Goal: Information Seeking & Learning: Understand process/instructions

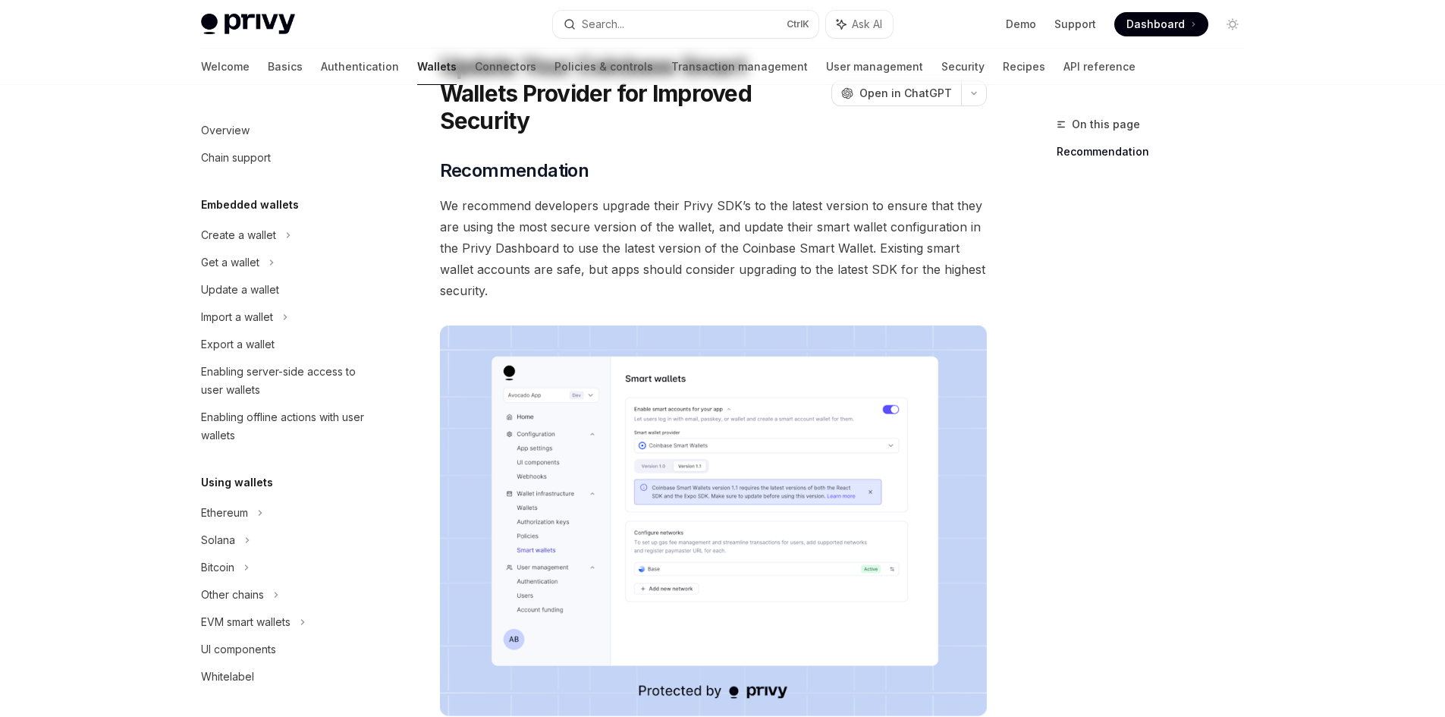
scroll to position [28, 0]
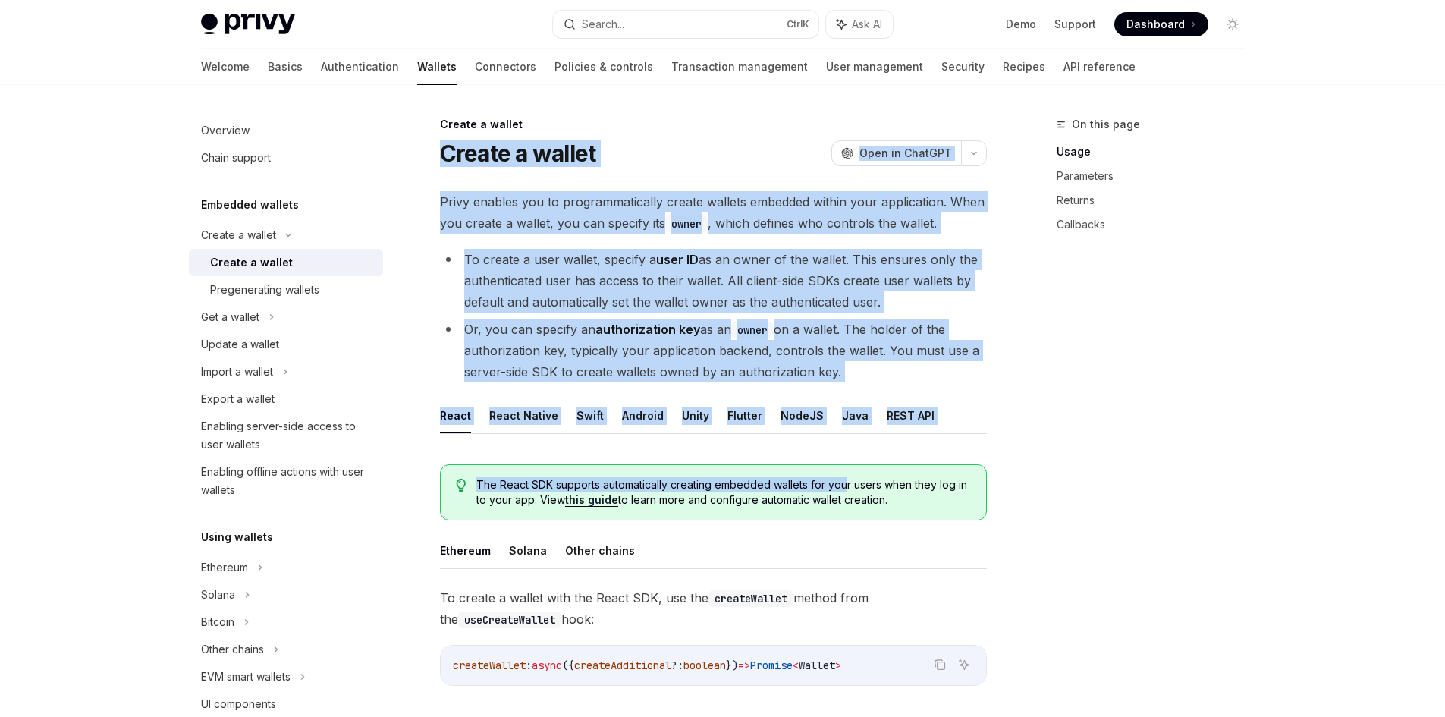
drag, startPoint x: 437, startPoint y: 152, endPoint x: 844, endPoint y: 441, distance: 498.9
click at [791, 367] on li "Or, you can specify an authorization key as an owner on a wallet. The holder of…" at bounding box center [713, 351] width 547 height 64
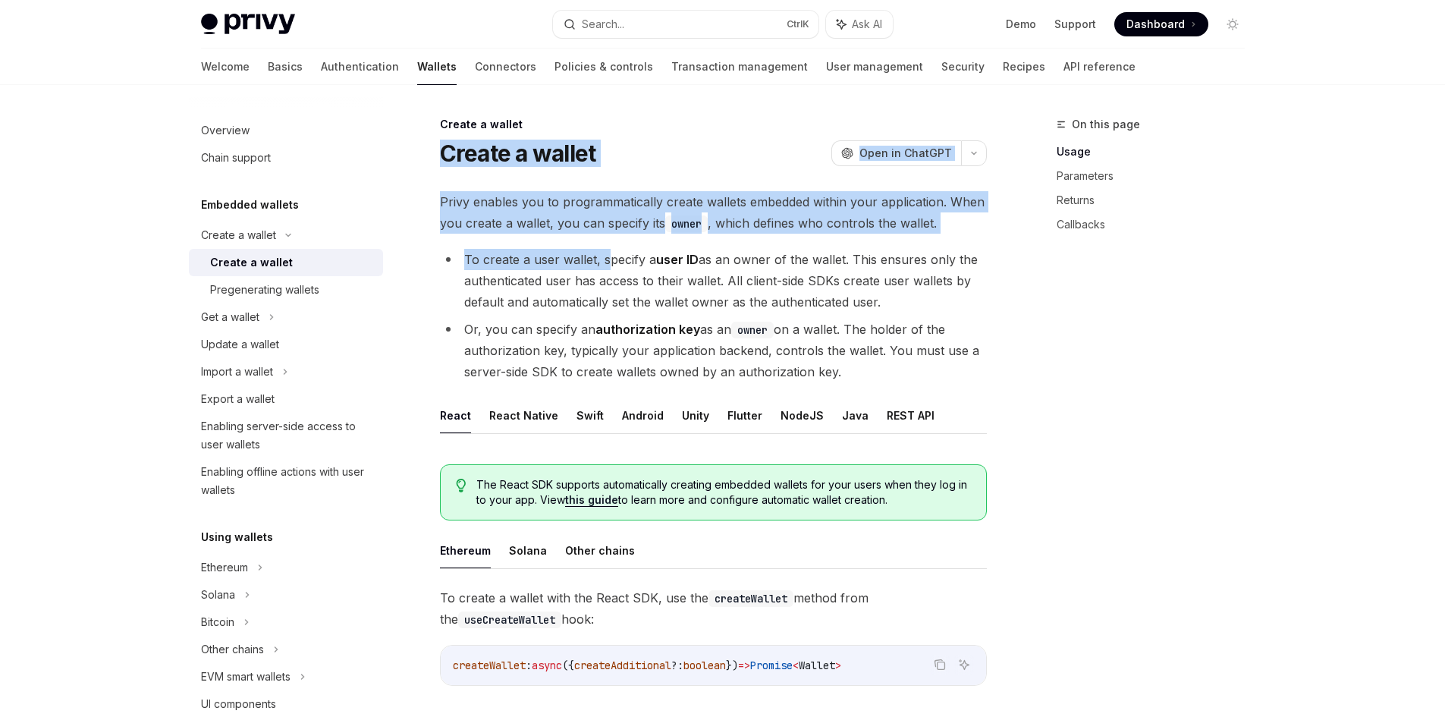
drag, startPoint x: 427, startPoint y: 147, endPoint x: 573, endPoint y: 253, distance: 179.8
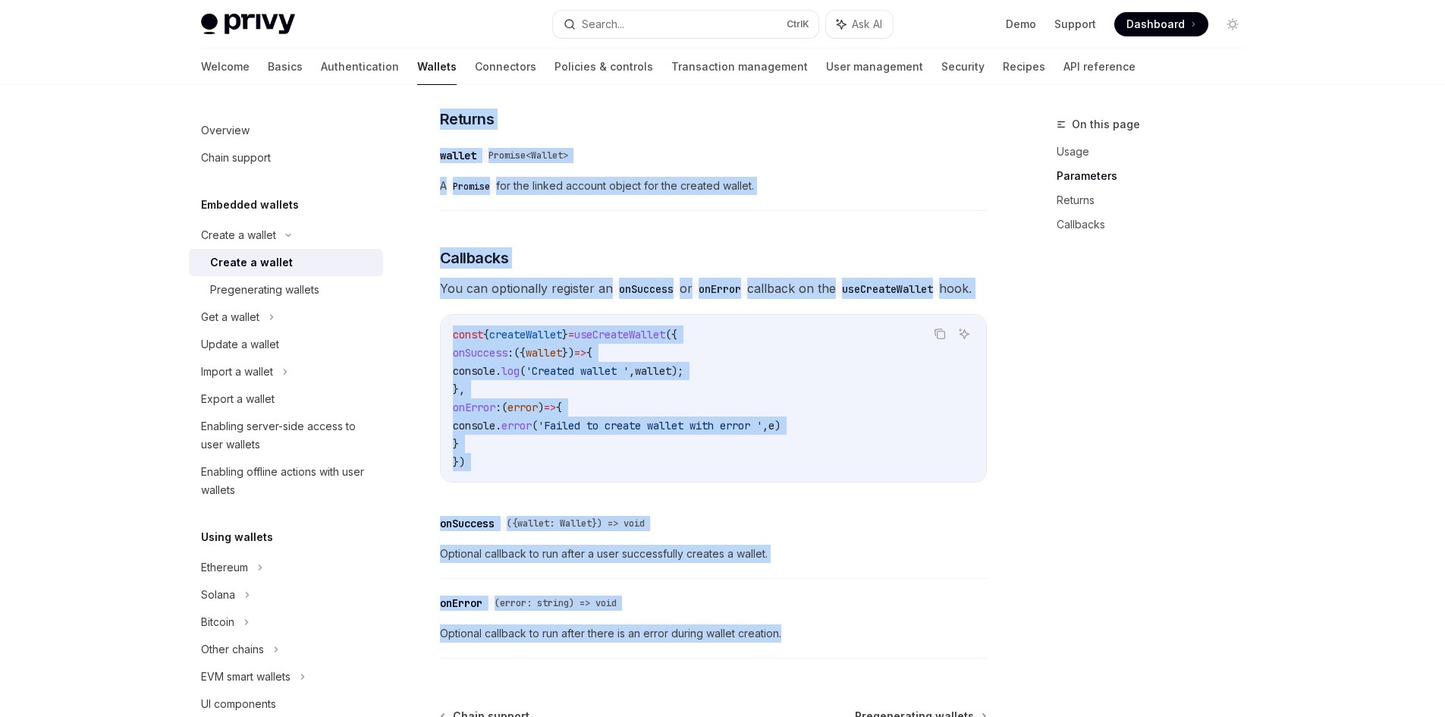
scroll to position [1099, 0]
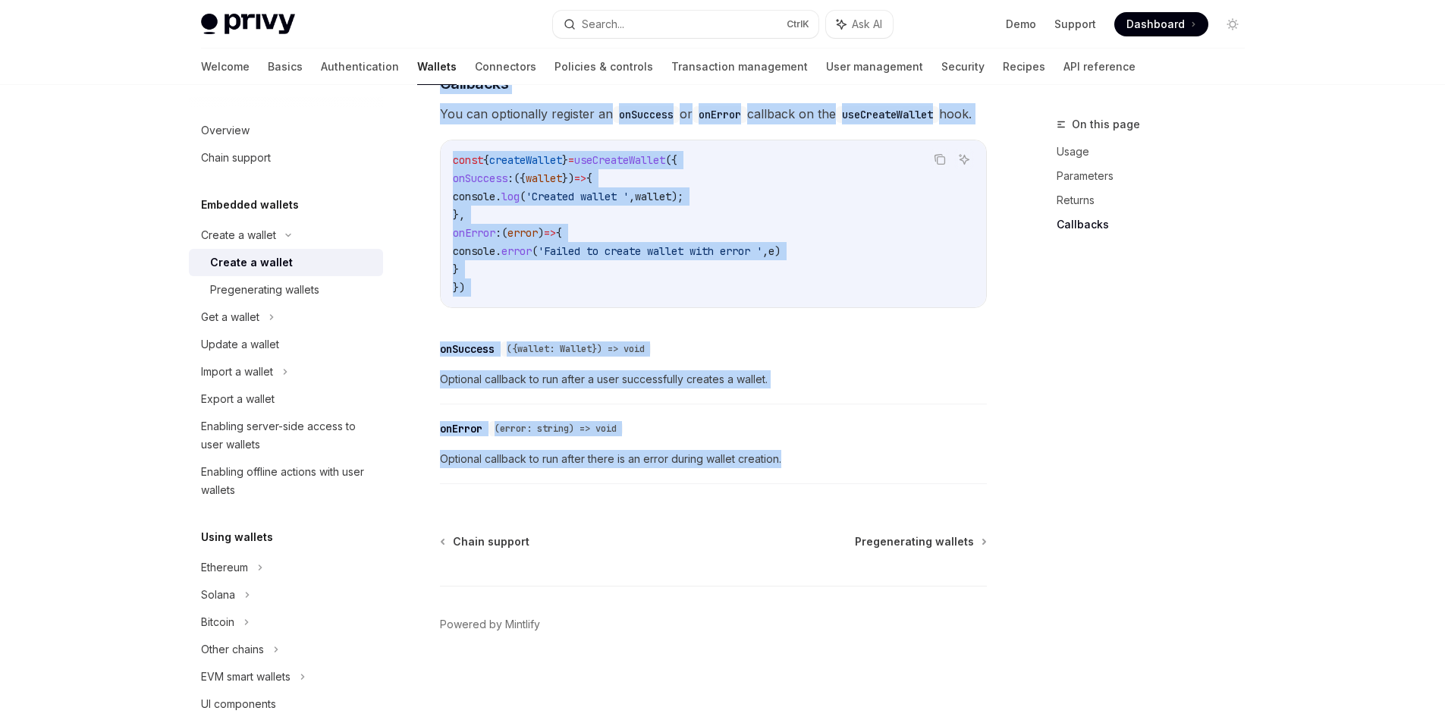
drag, startPoint x: 446, startPoint y: 153, endPoint x: 853, endPoint y: 455, distance: 506.5
copy div "Create a wallet OpenAI Open in ChatGPT OpenAI Open in ChatGPT Privy enables you…"
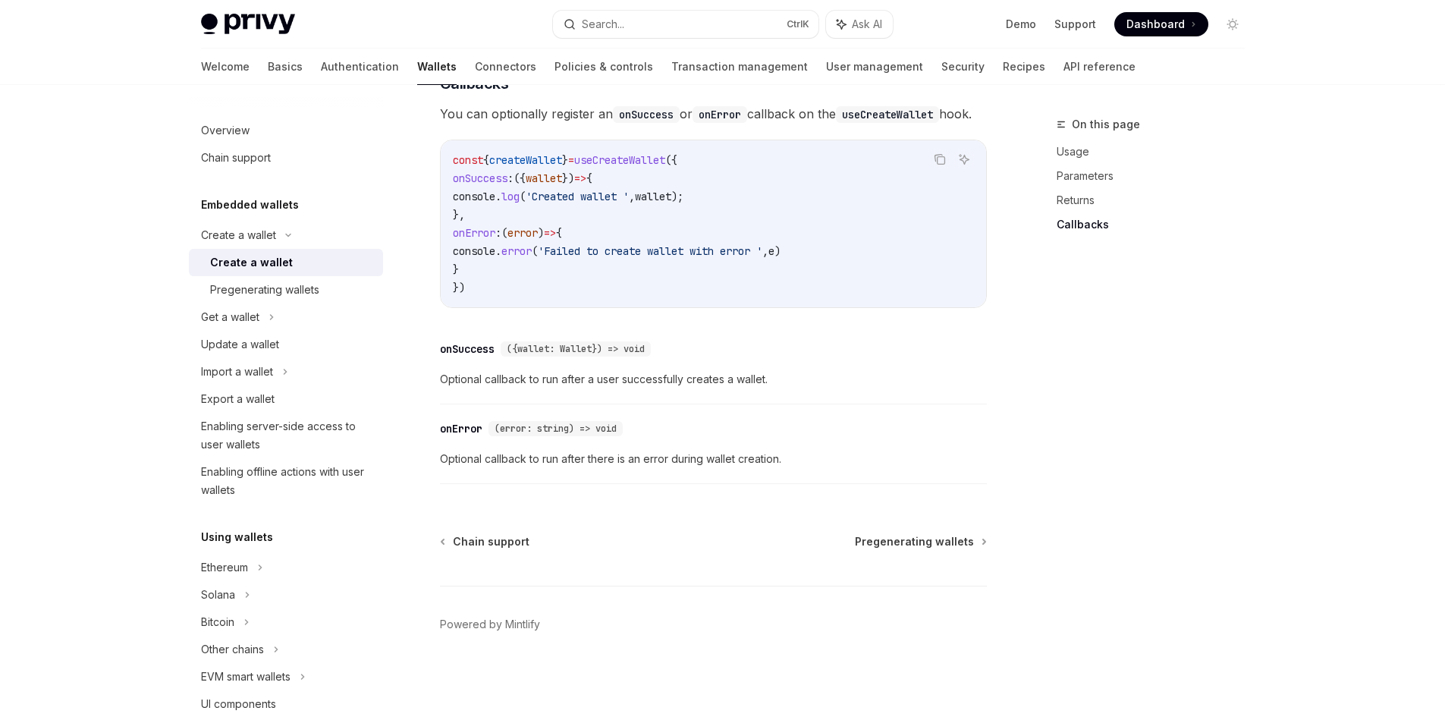
click at [1123, 373] on div "On this page Usage Parameters Returns Callbacks" at bounding box center [1142, 416] width 231 height 602
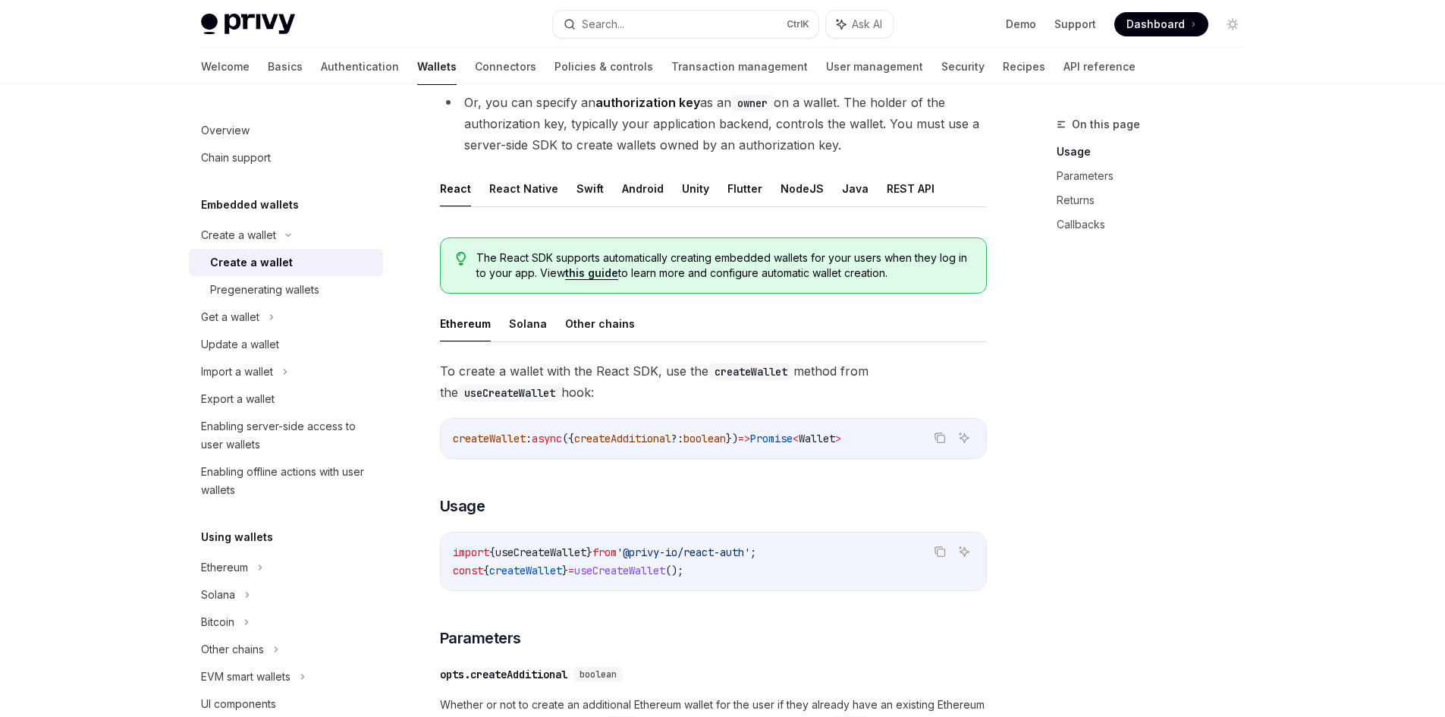
scroll to position [0, 0]
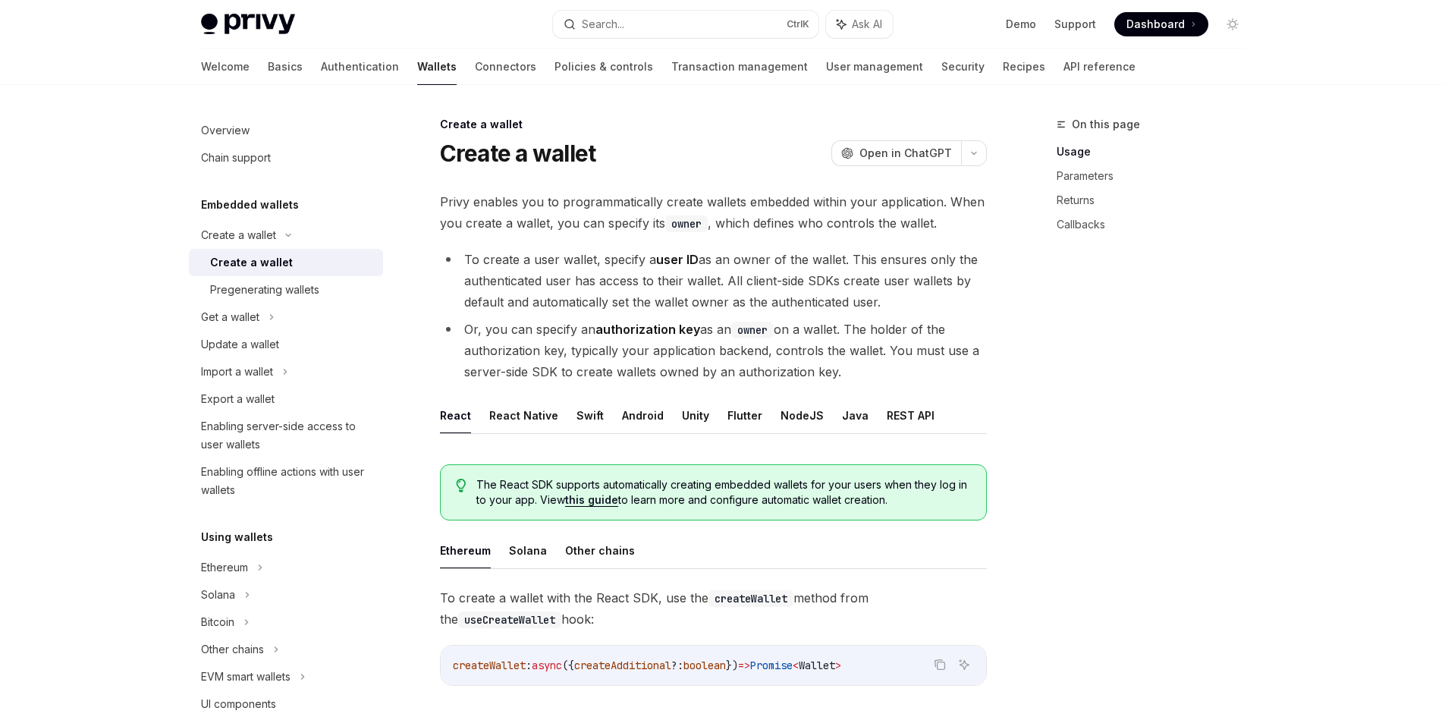
click at [1162, 25] on span "Dashboard" at bounding box center [1156, 24] width 58 height 15
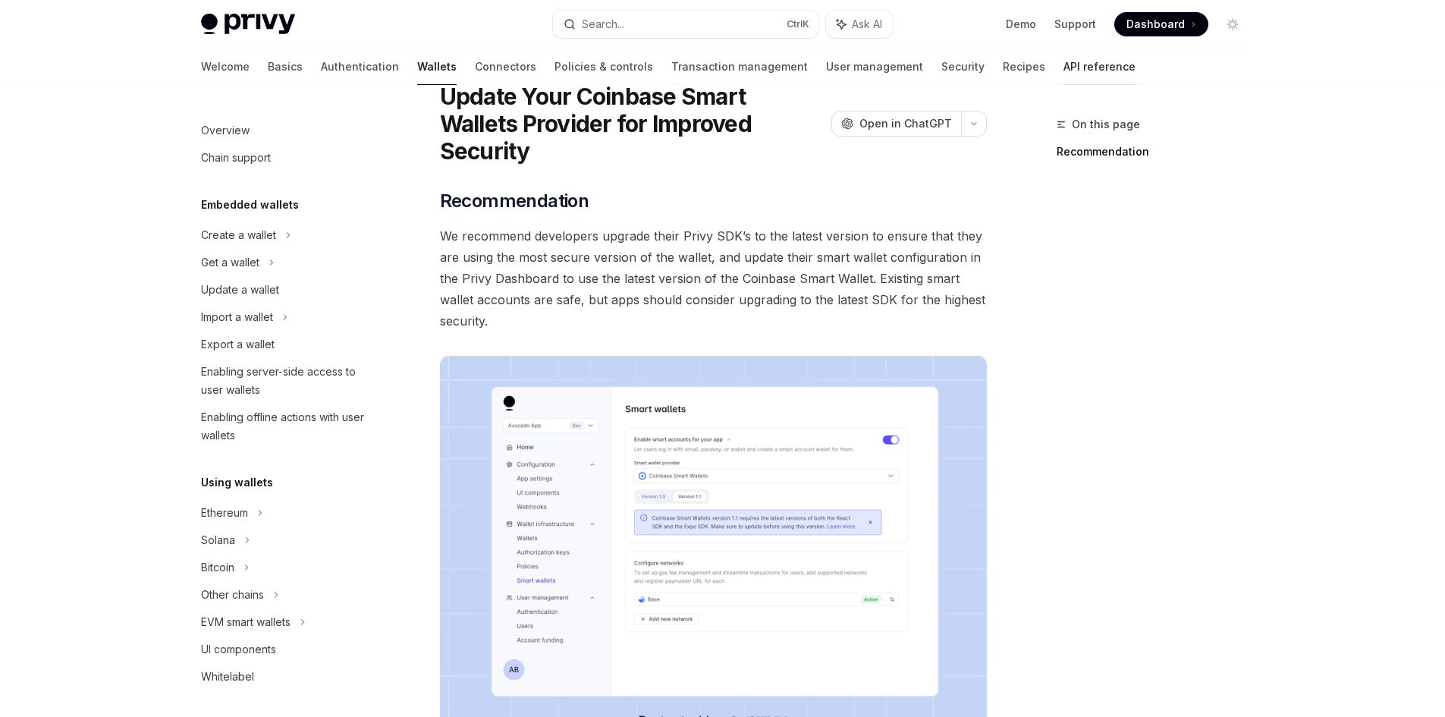
scroll to position [28, 0]
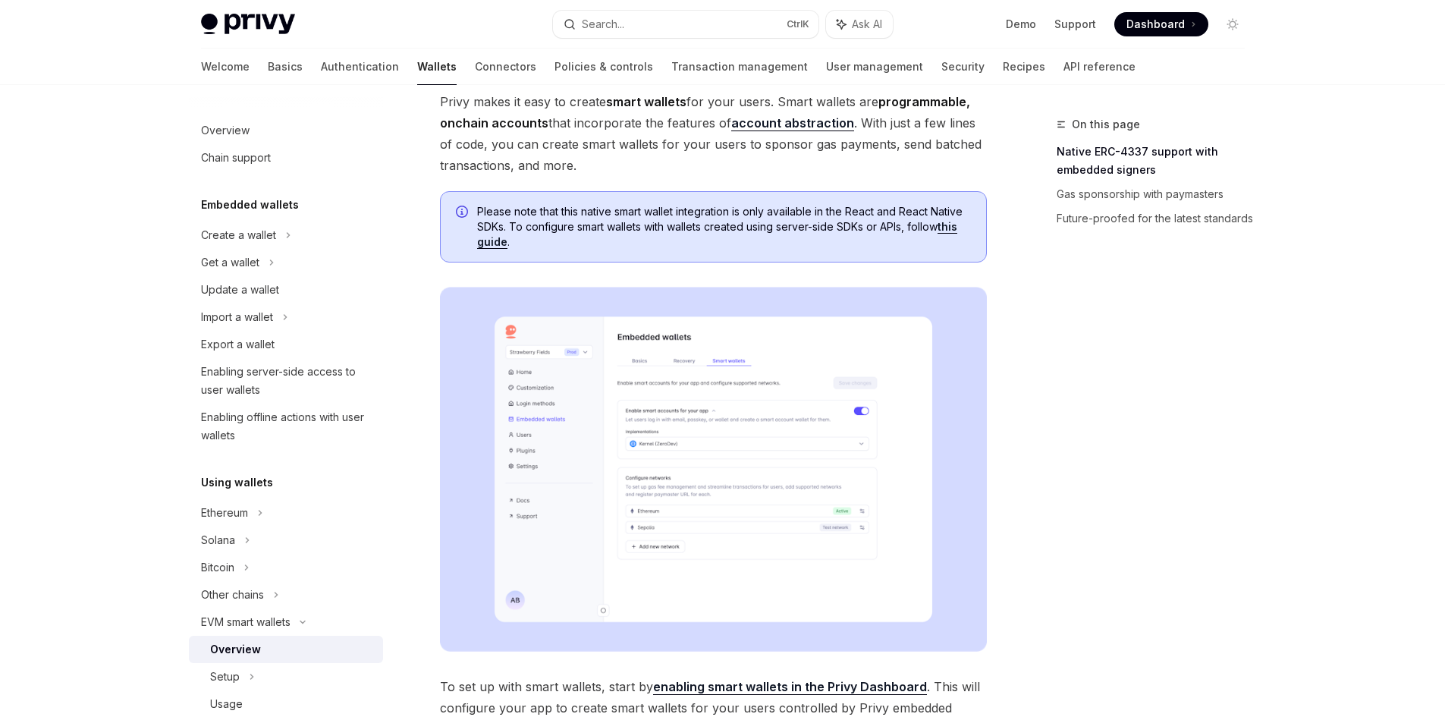
scroll to position [303, 0]
